Goal: Transaction & Acquisition: Purchase product/service

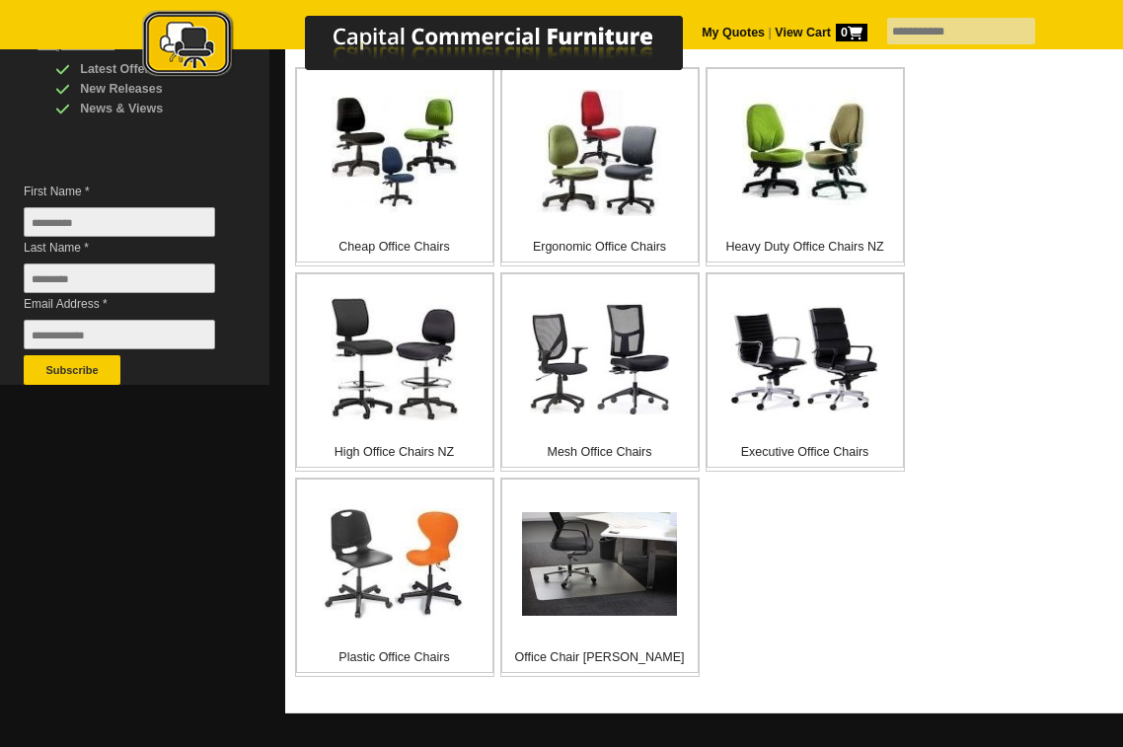
scroll to position [395, 0]
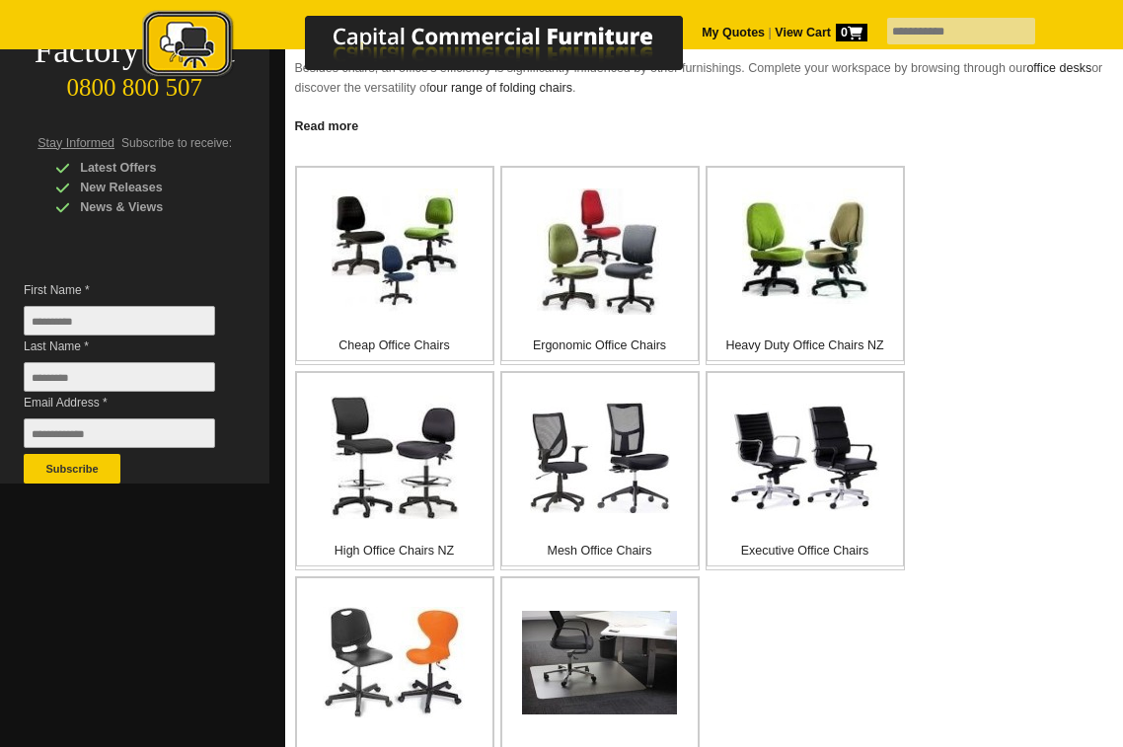
drag, startPoint x: 400, startPoint y: 237, endPoint x: 1003, endPoint y: 300, distance: 607.1
click at [1003, 300] on div "Cheap Office Chairs Ergonomic Office Chairs Heavy Duty Office Chairs NZ High Of…" at bounding box center [704, 474] width 819 height 616
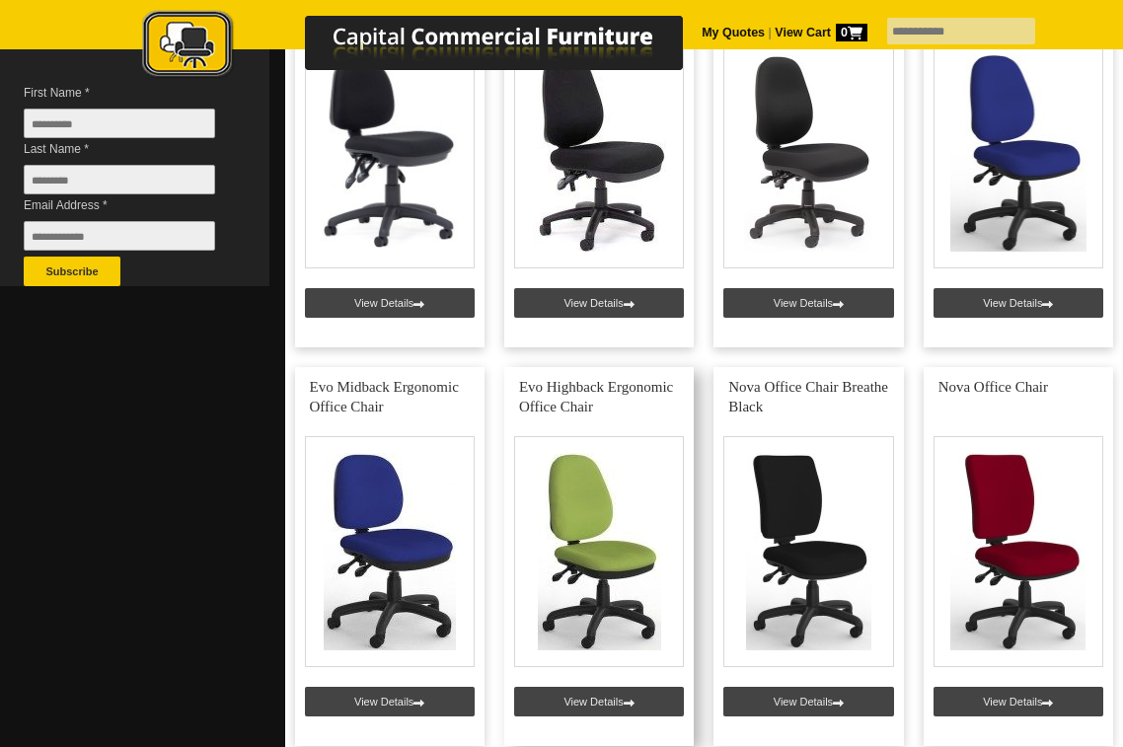
scroll to position [691, 0]
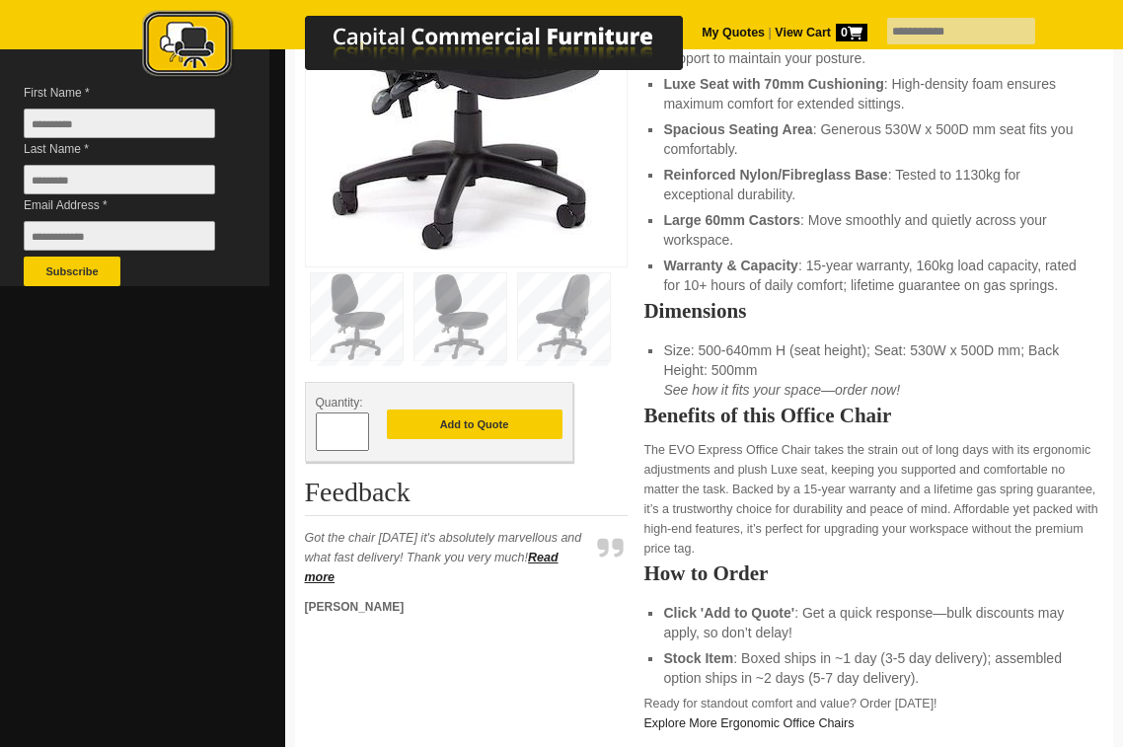
scroll to position [99, 0]
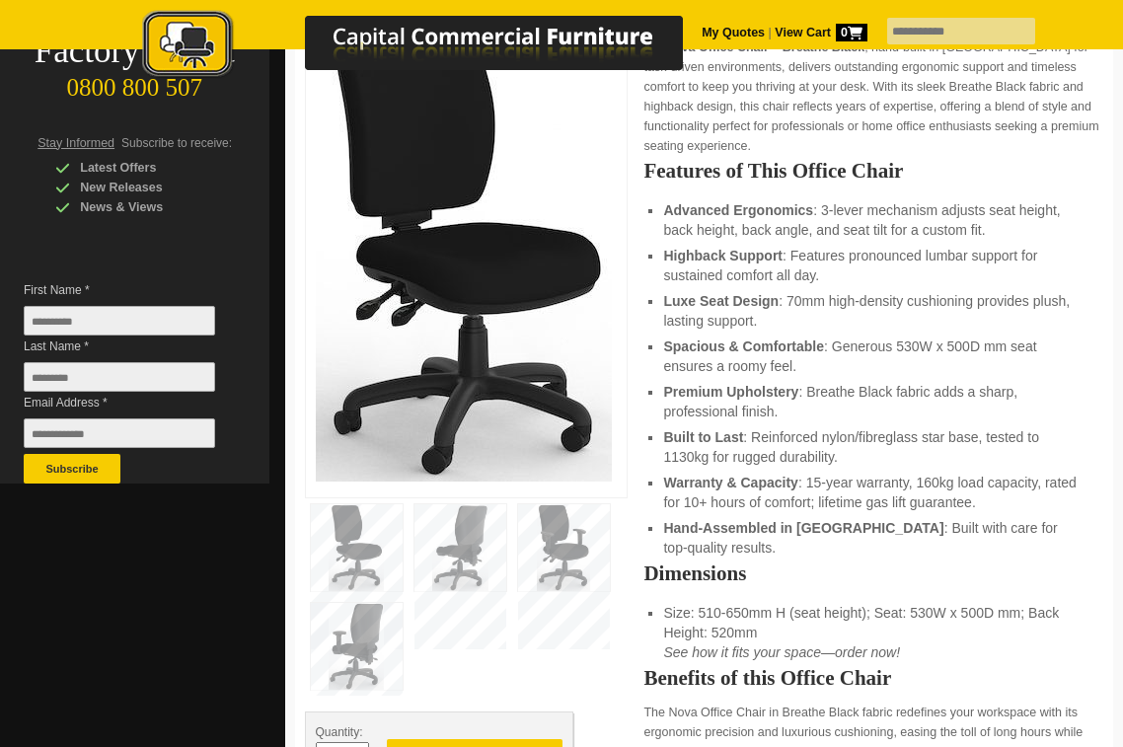
scroll to position [493, 0]
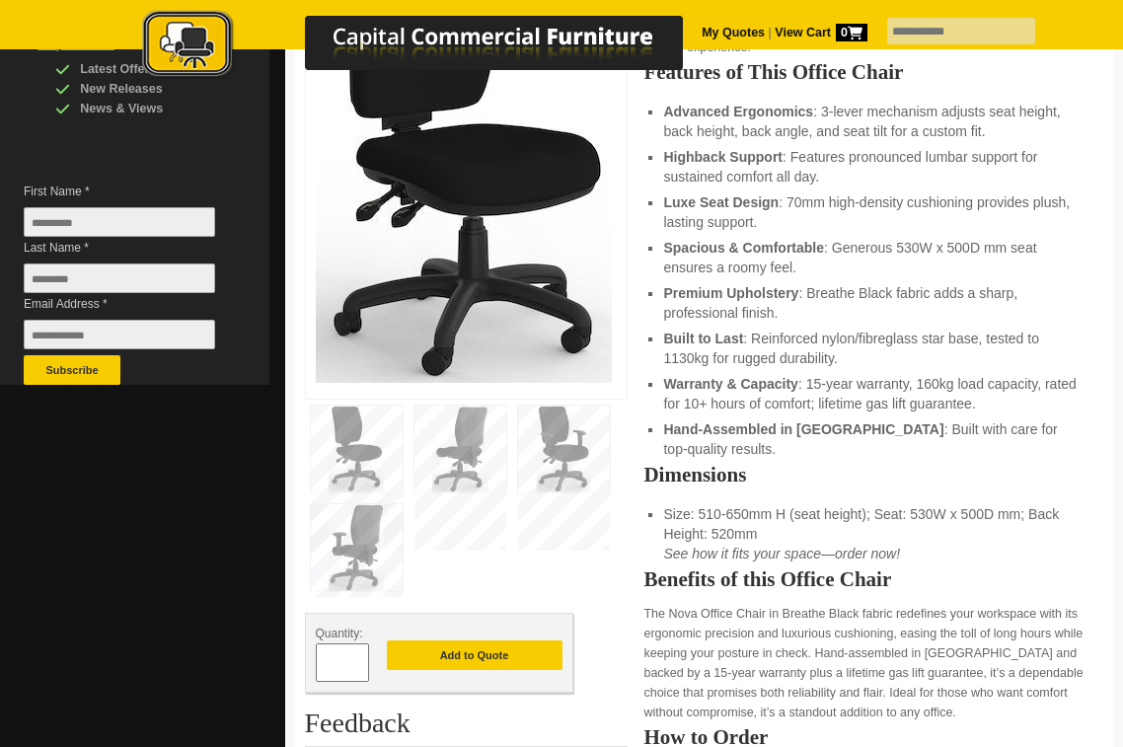
click at [561, 418] on img at bounding box center [564, 448] width 92 height 87
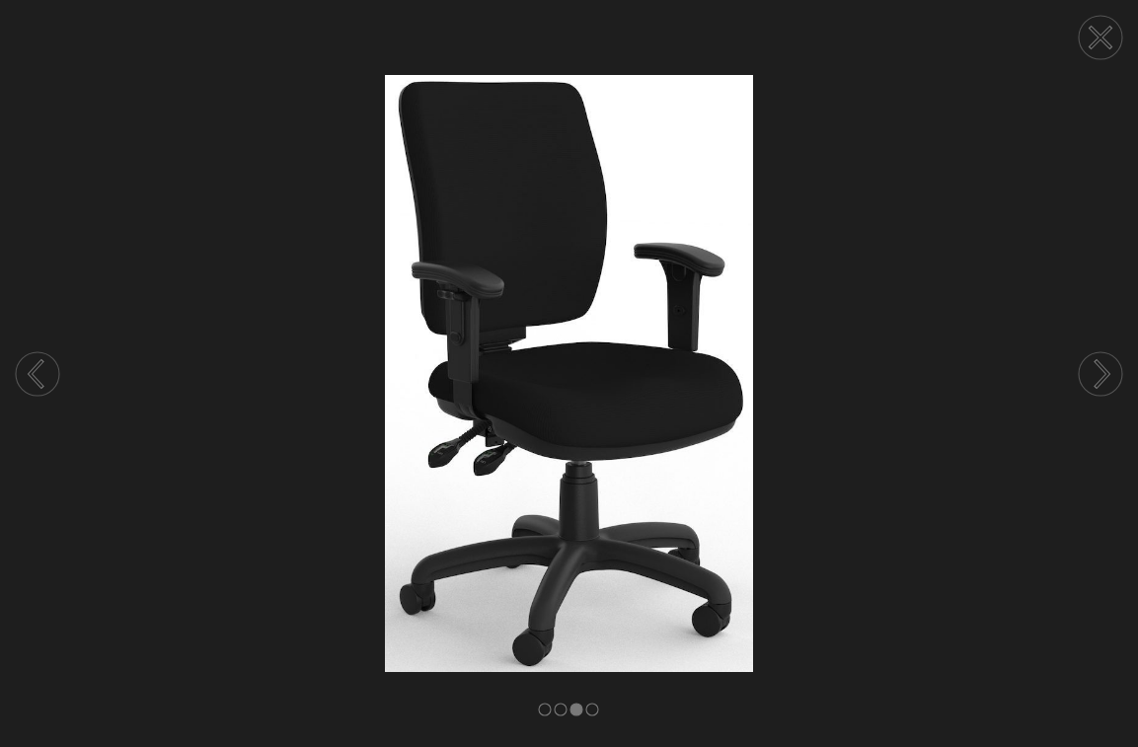
click at [1096, 368] on circle at bounding box center [1099, 373] width 43 height 43
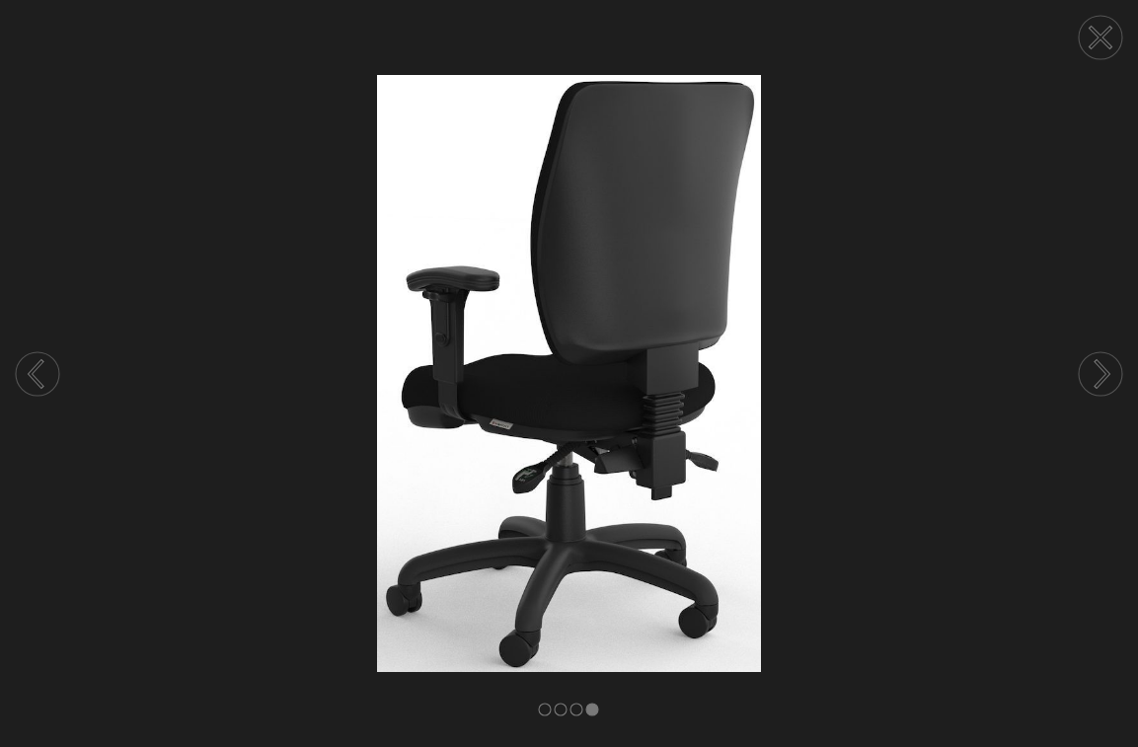
click at [1099, 368] on circle at bounding box center [1099, 373] width 43 height 43
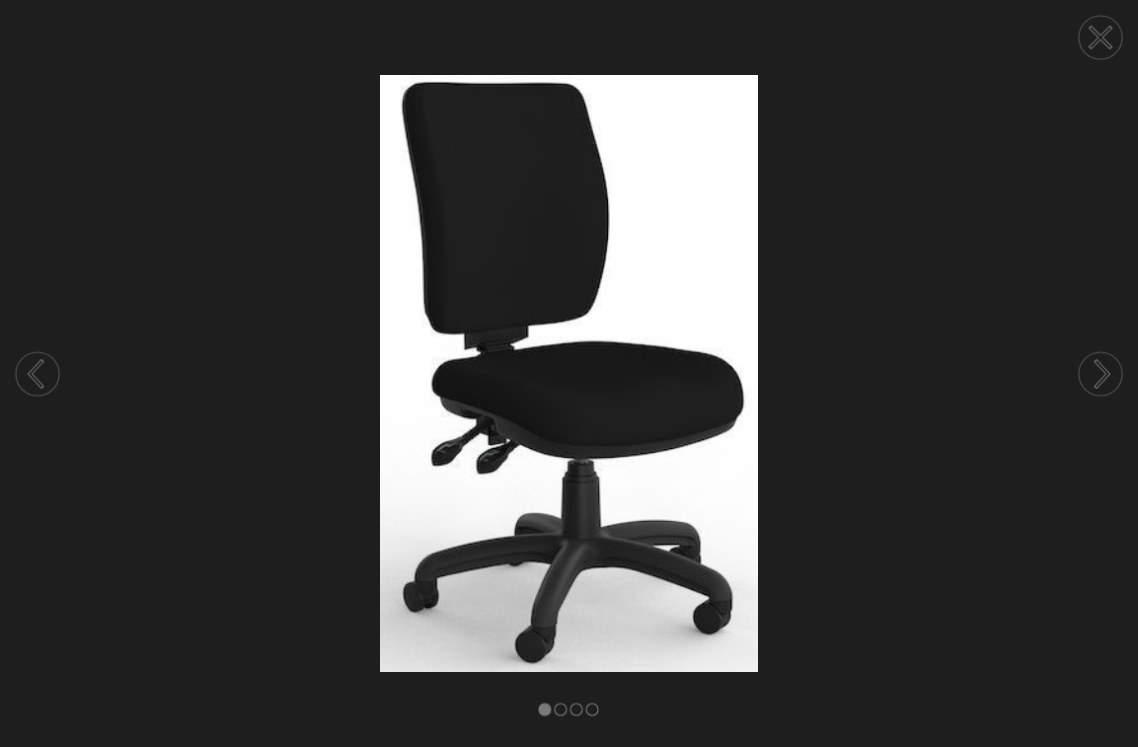
click at [1099, 368] on circle at bounding box center [1099, 373] width 43 height 43
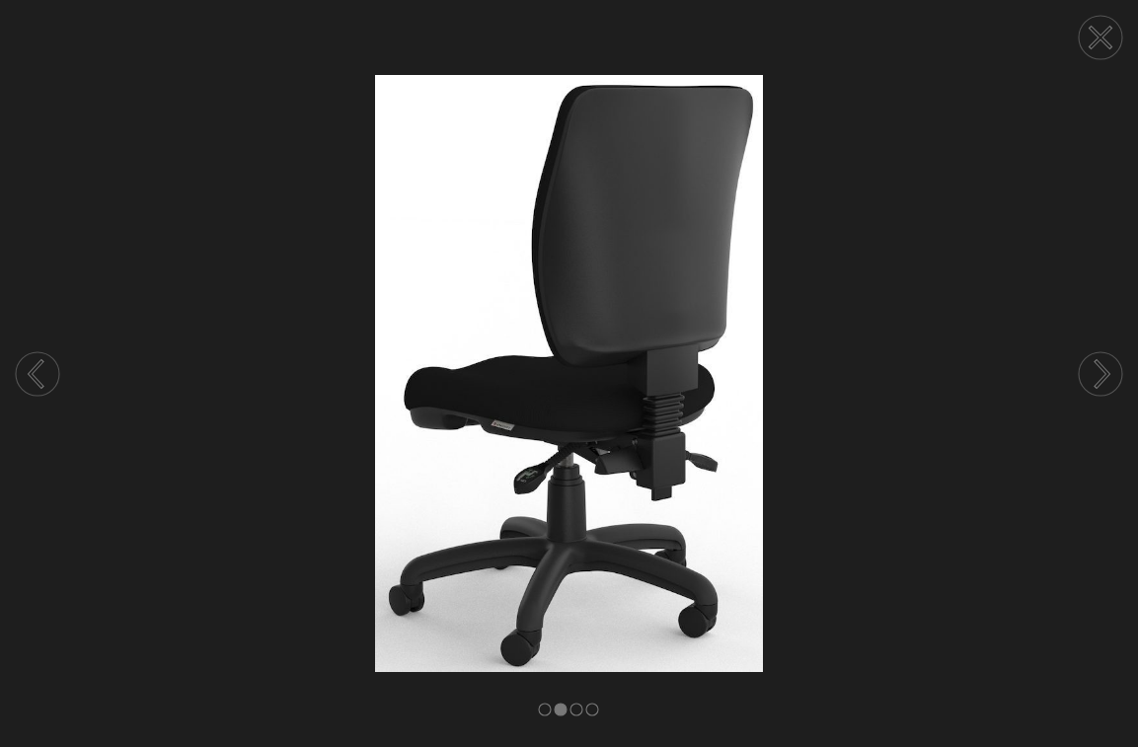
click at [1099, 368] on circle at bounding box center [1099, 373] width 43 height 43
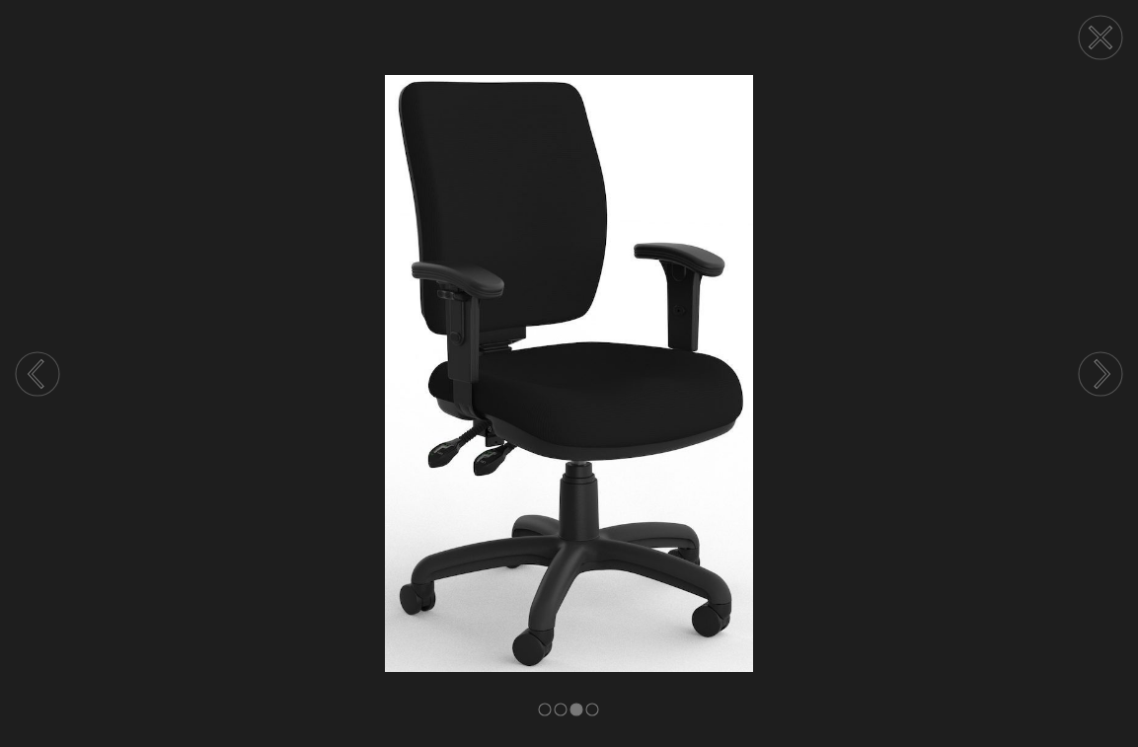
click at [1082, 375] on circle at bounding box center [1099, 373] width 43 height 43
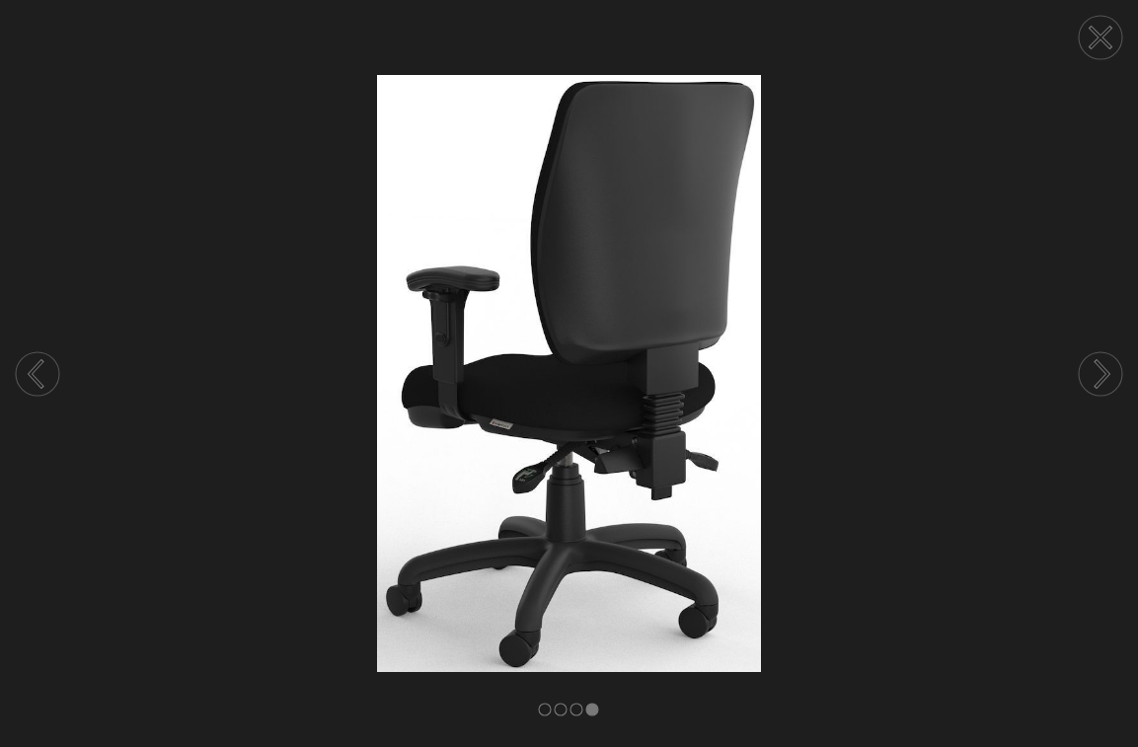
click at [1104, 29] on circle at bounding box center [1099, 37] width 43 height 43
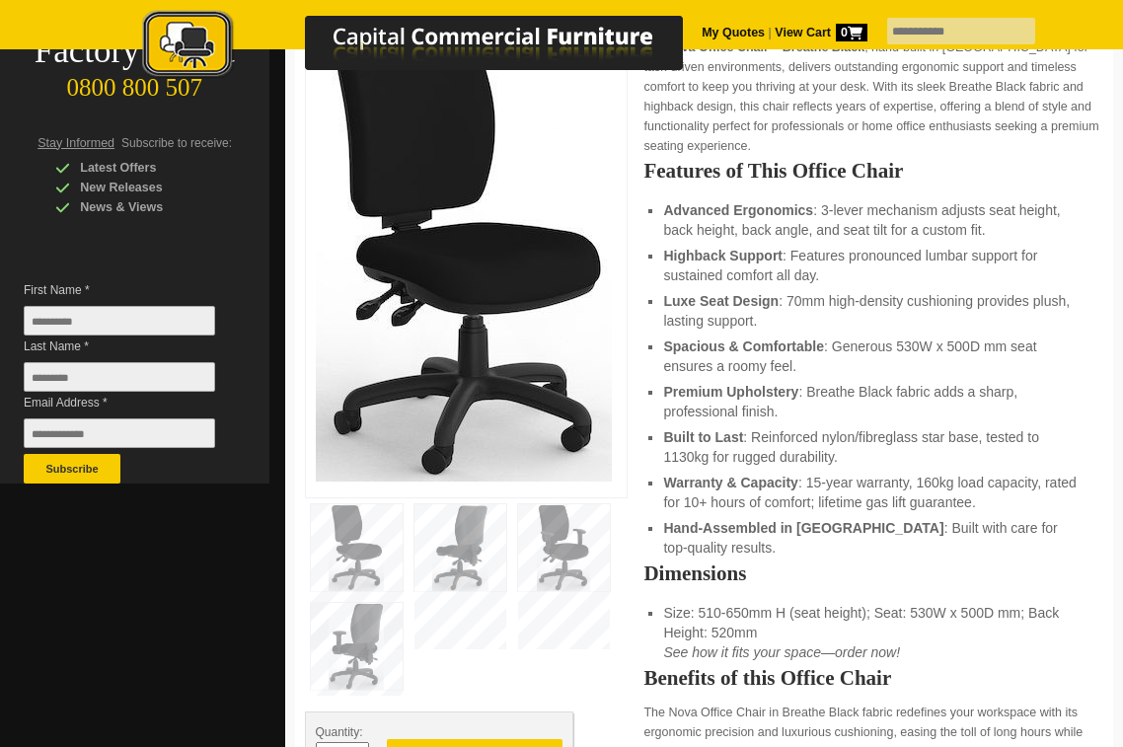
scroll to position [99, 0]
